Goal: Navigation & Orientation: Find specific page/section

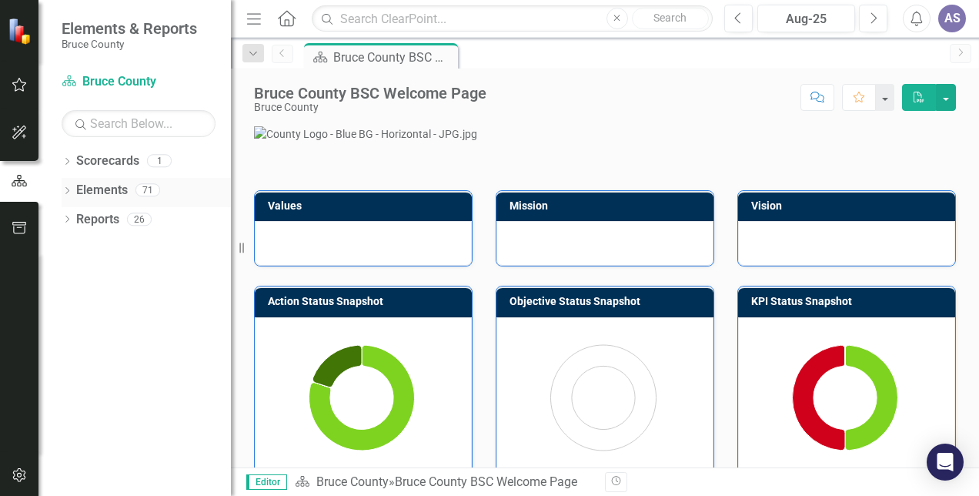
click at [119, 188] on link "Elements" at bounding box center [102, 191] width 52 height 18
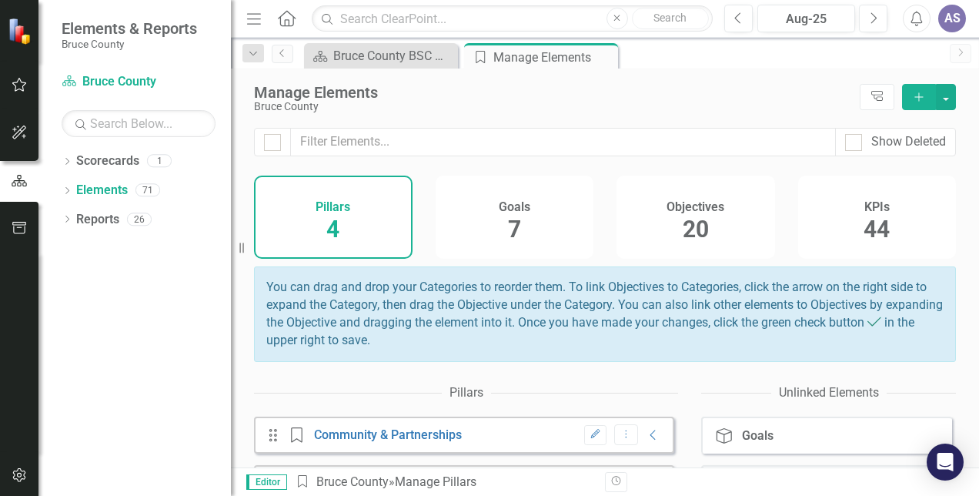
click at [865, 211] on h4 "KPIs" at bounding box center [877, 207] width 25 height 14
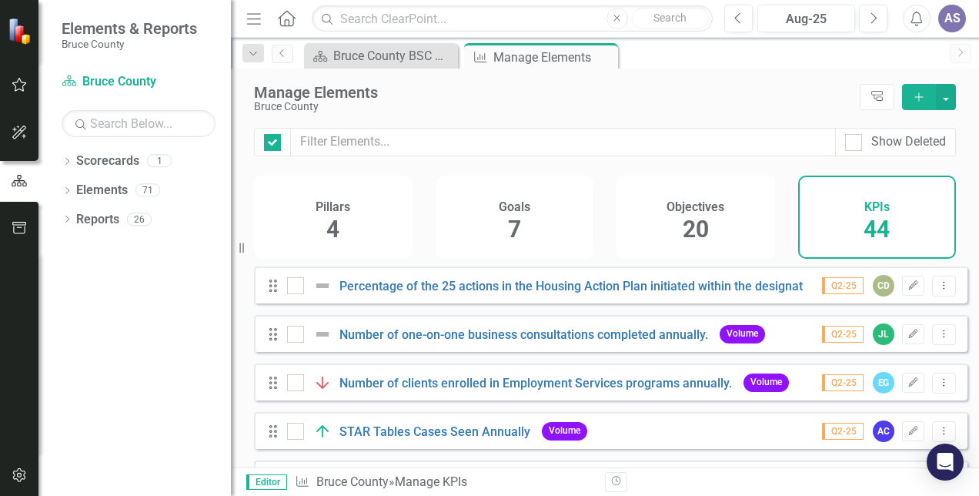
checkbox input "false"
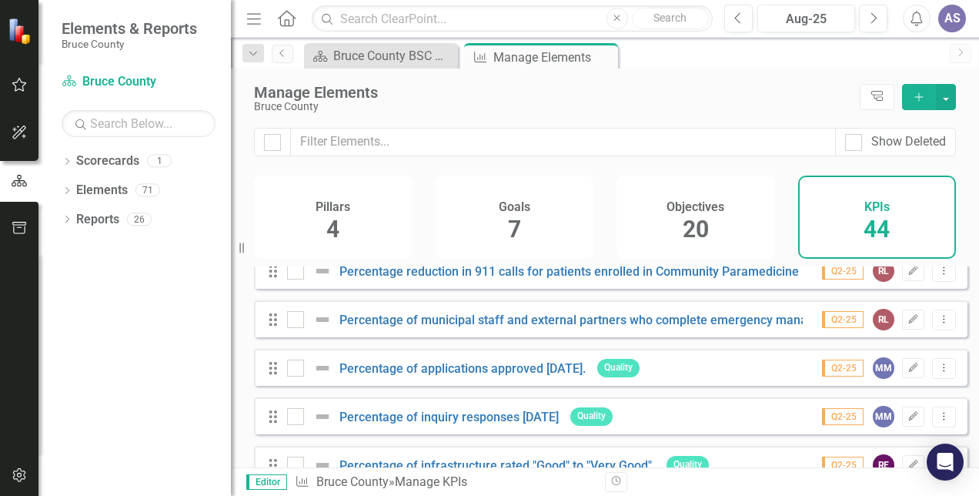
scroll to position [1635, 0]
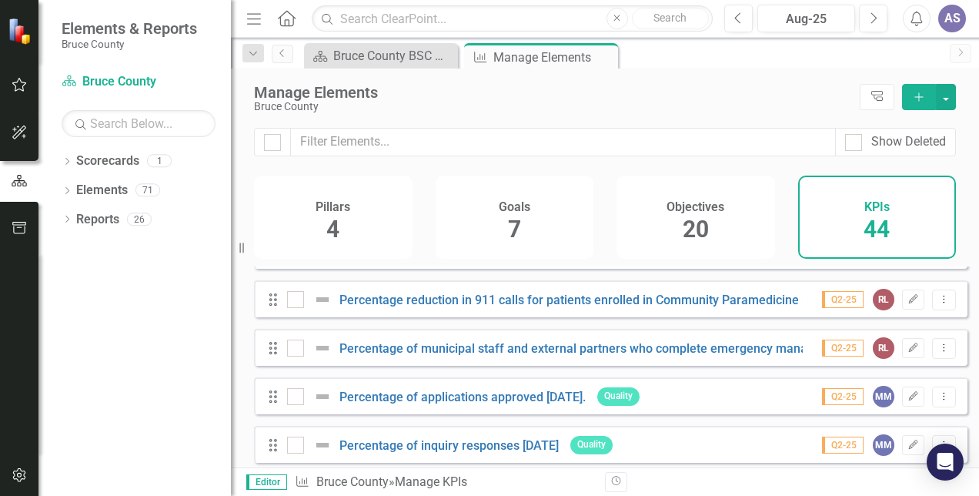
click at [520, 212] on h4 "Goals" at bounding box center [515, 207] width 32 height 14
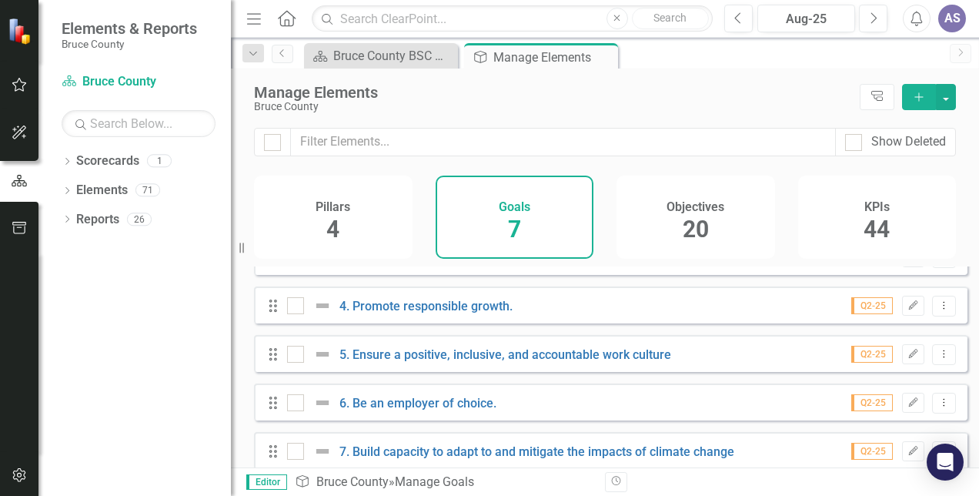
scroll to position [149, 0]
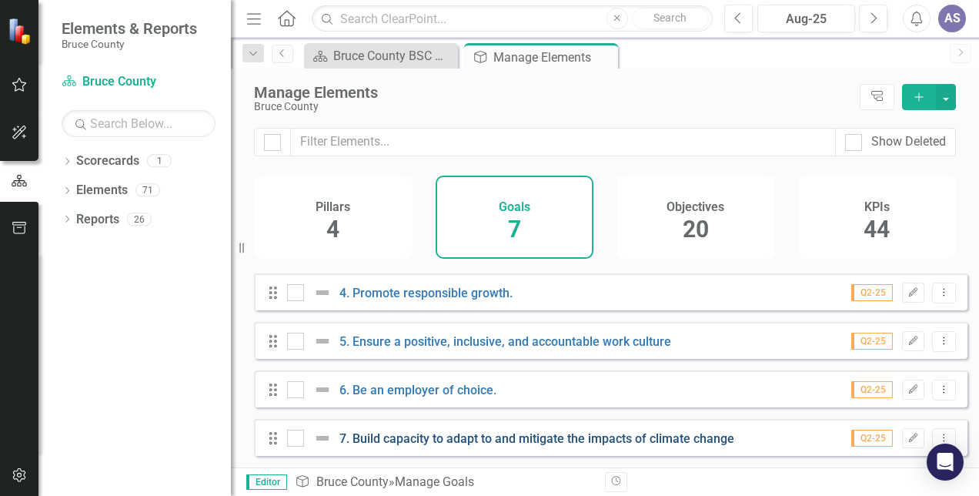
click at [394, 440] on link "7. Build capacity to adapt to and mitigate the impacts of climate change" at bounding box center [537, 438] width 395 height 15
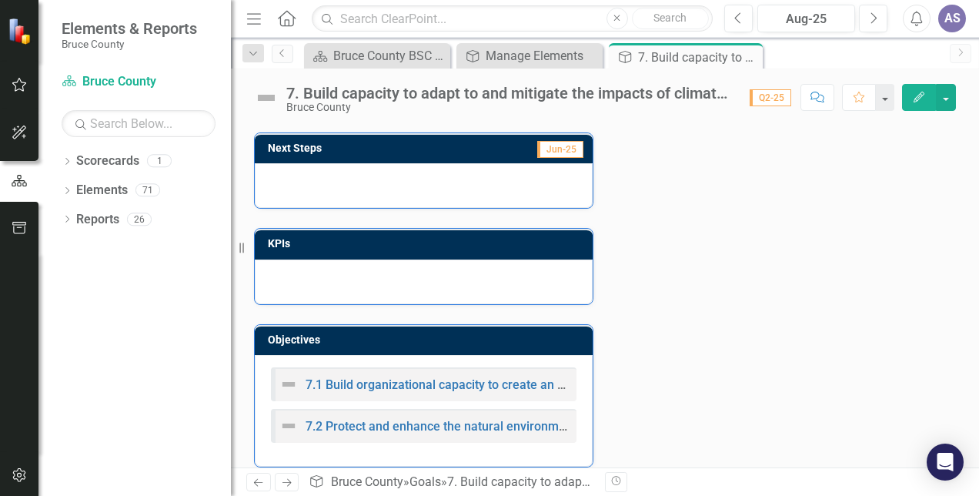
scroll to position [199, 0]
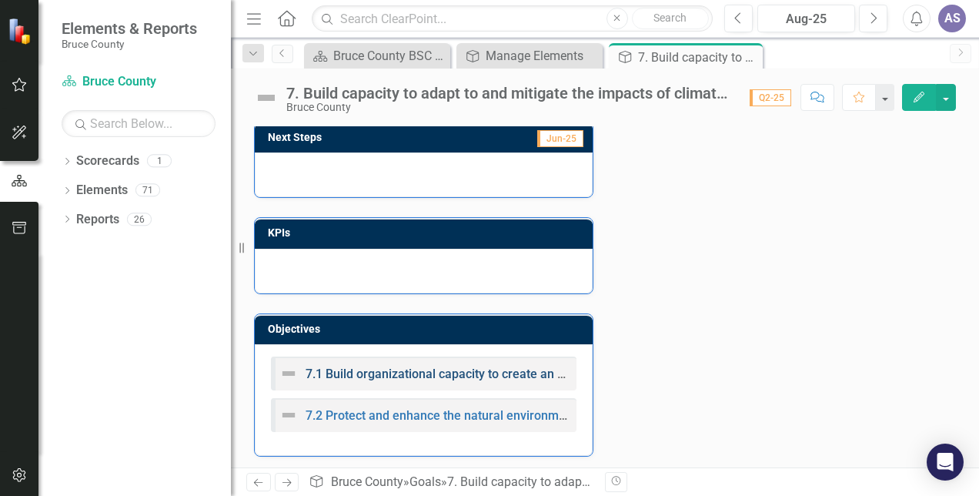
click at [493, 369] on link "7.1 Build organizational capacity to create an Action Plan for environmental su…" at bounding box center [591, 373] width 571 height 15
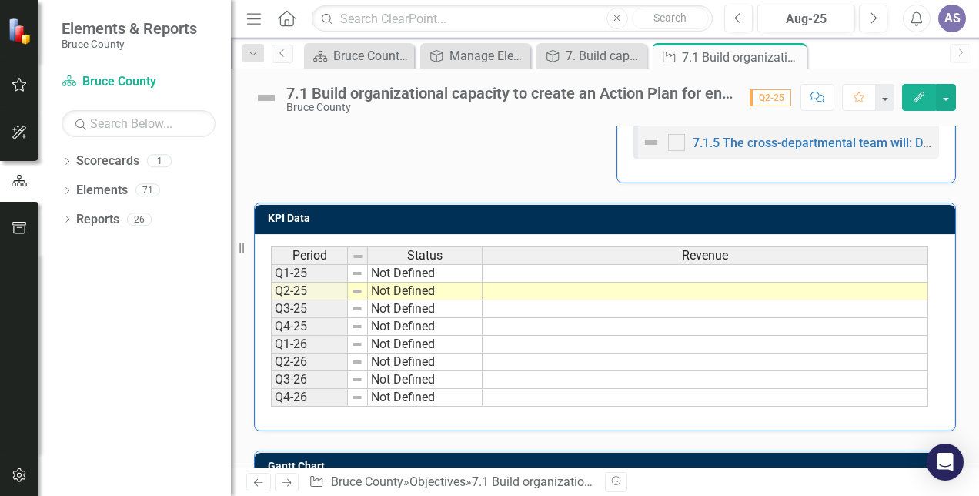
scroll to position [924, 0]
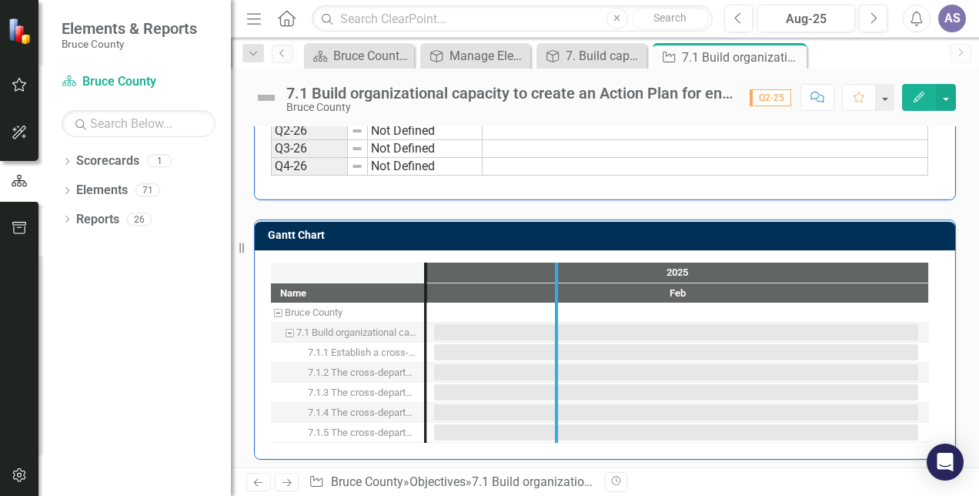
drag, startPoint x: 445, startPoint y: 304, endPoint x: 557, endPoint y: 311, distance: 112.6
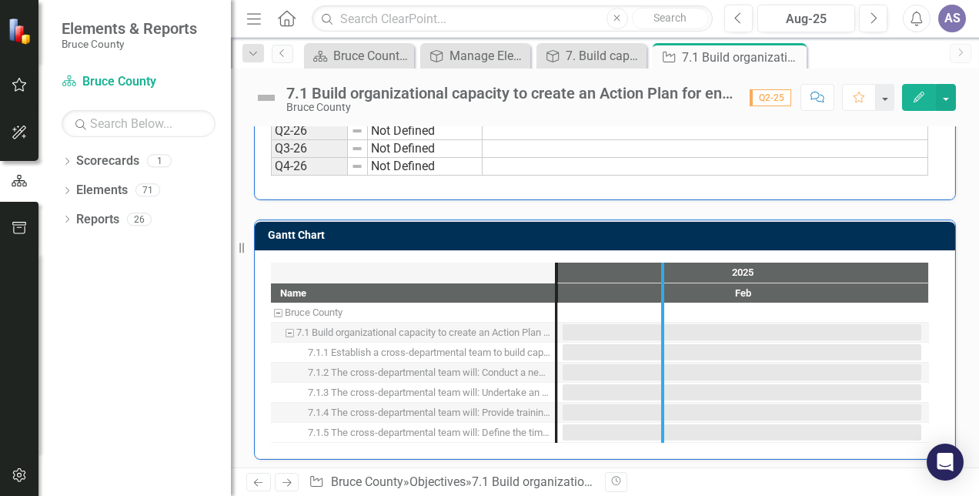
drag, startPoint x: 557, startPoint y: 305, endPoint x: 664, endPoint y: 312, distance: 106.5
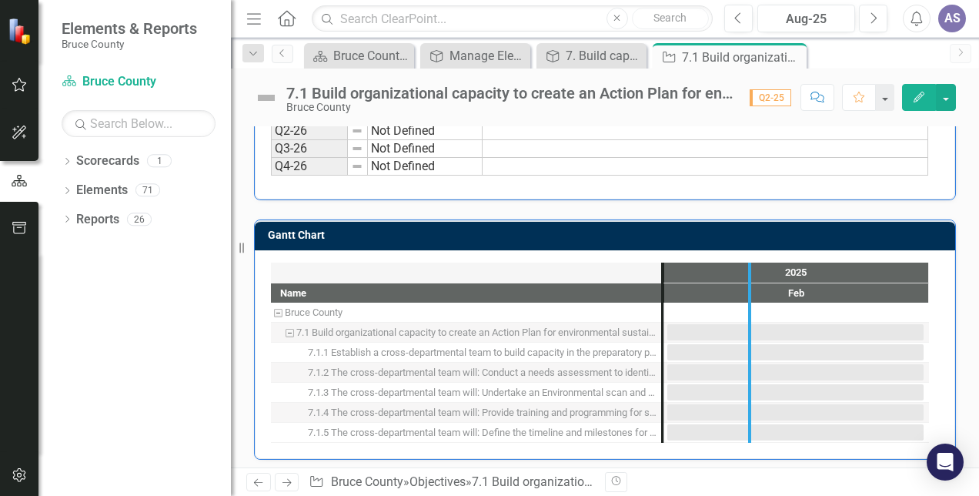
drag, startPoint x: 662, startPoint y: 310, endPoint x: 749, endPoint y: 313, distance: 87.1
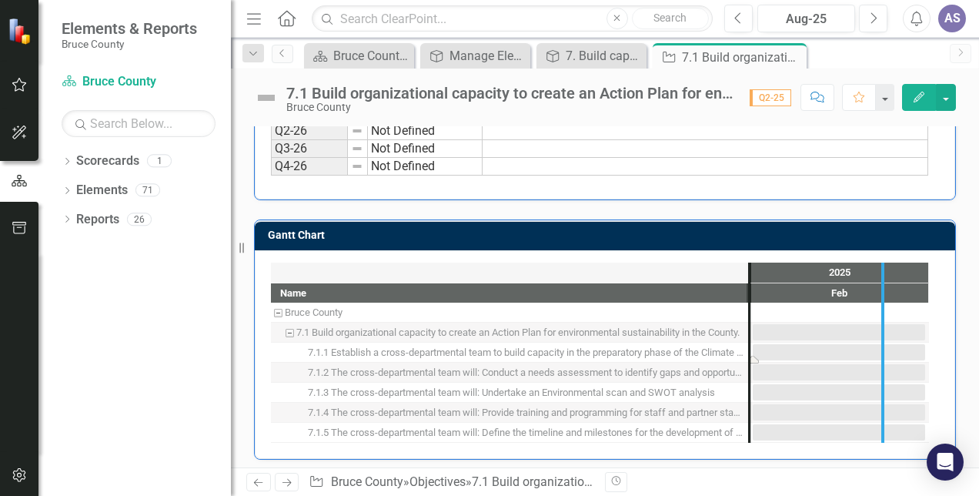
drag, startPoint x: 754, startPoint y: 343, endPoint x: 887, endPoint y: 348, distance: 133.3
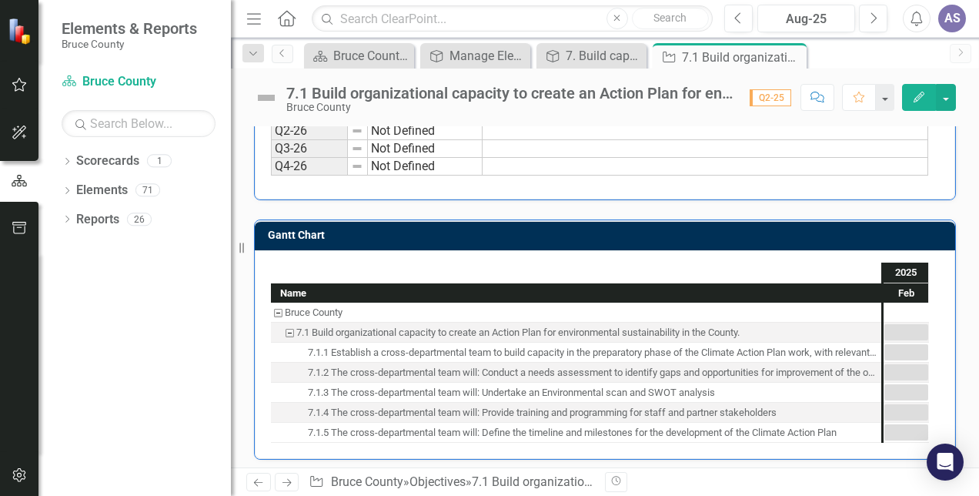
click at [701, 350] on div "7.1.1 Establish a cross-departmental team to build capacity in the preparatory …" at bounding box center [592, 353] width 569 height 20
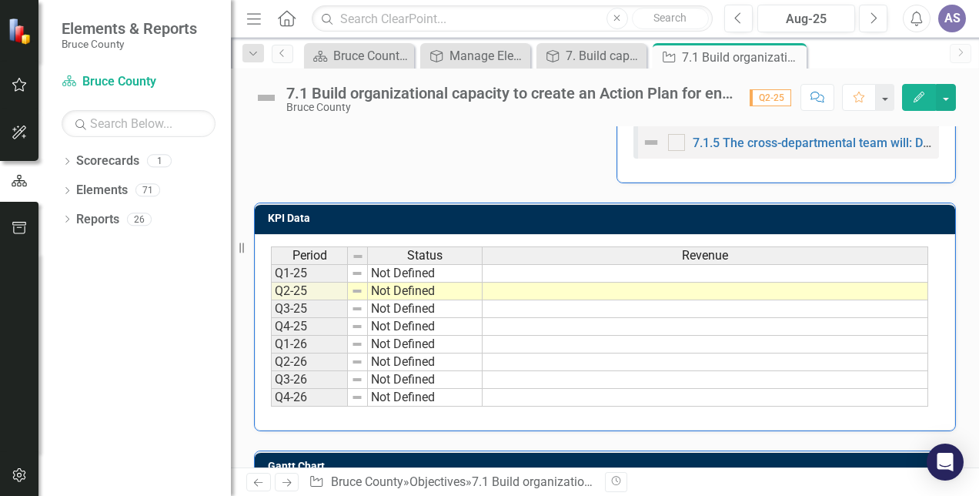
scroll to position [924, 0]
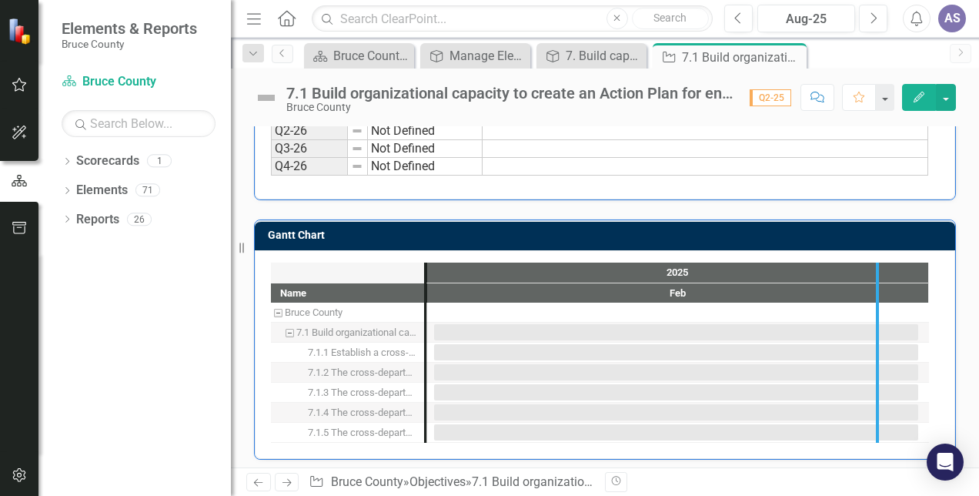
drag, startPoint x: 425, startPoint y: 299, endPoint x: 876, endPoint y: 380, distance: 458.5
